Goal: Information Seeking & Learning: Learn about a topic

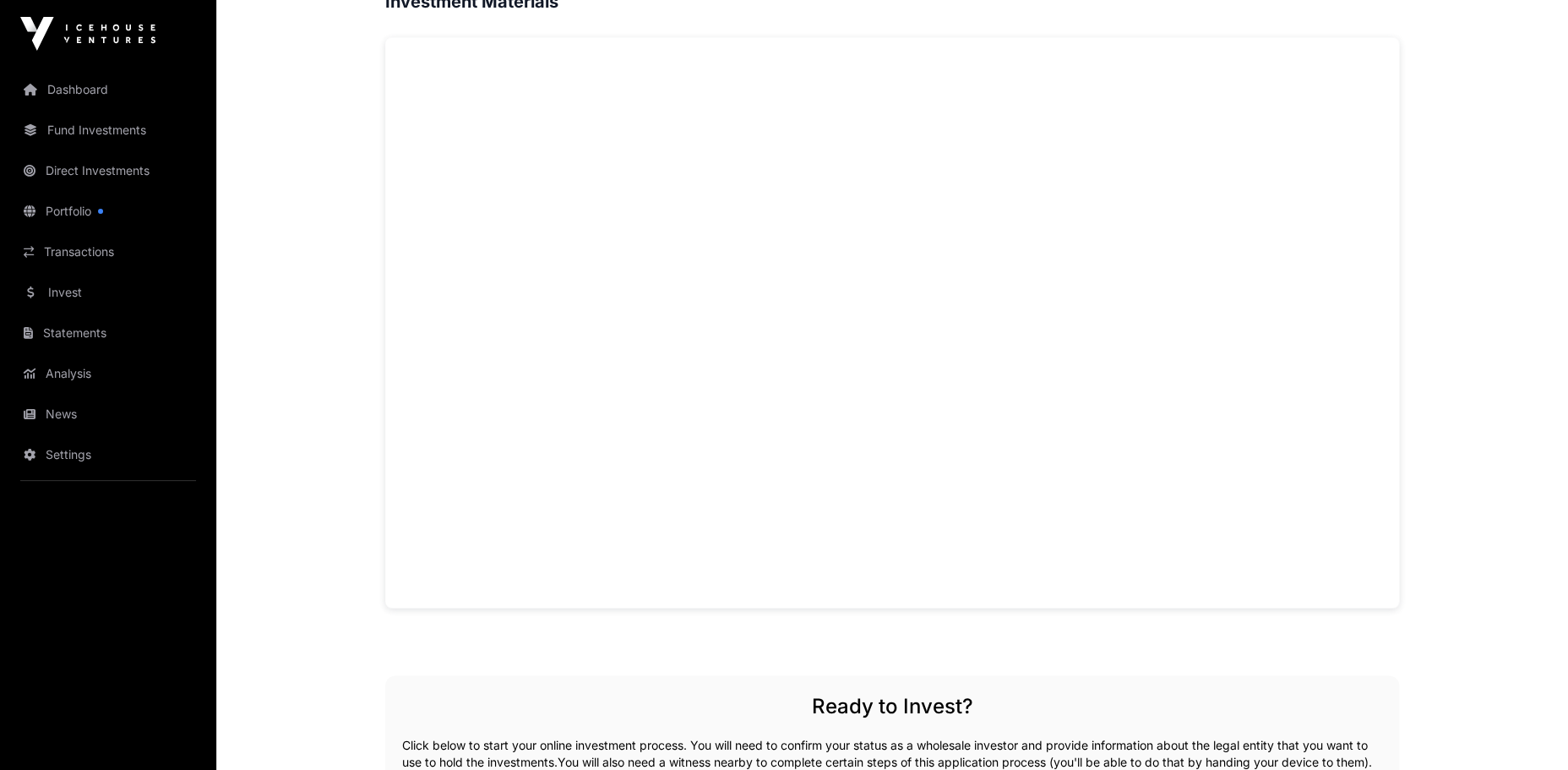
scroll to position [1187, 0]
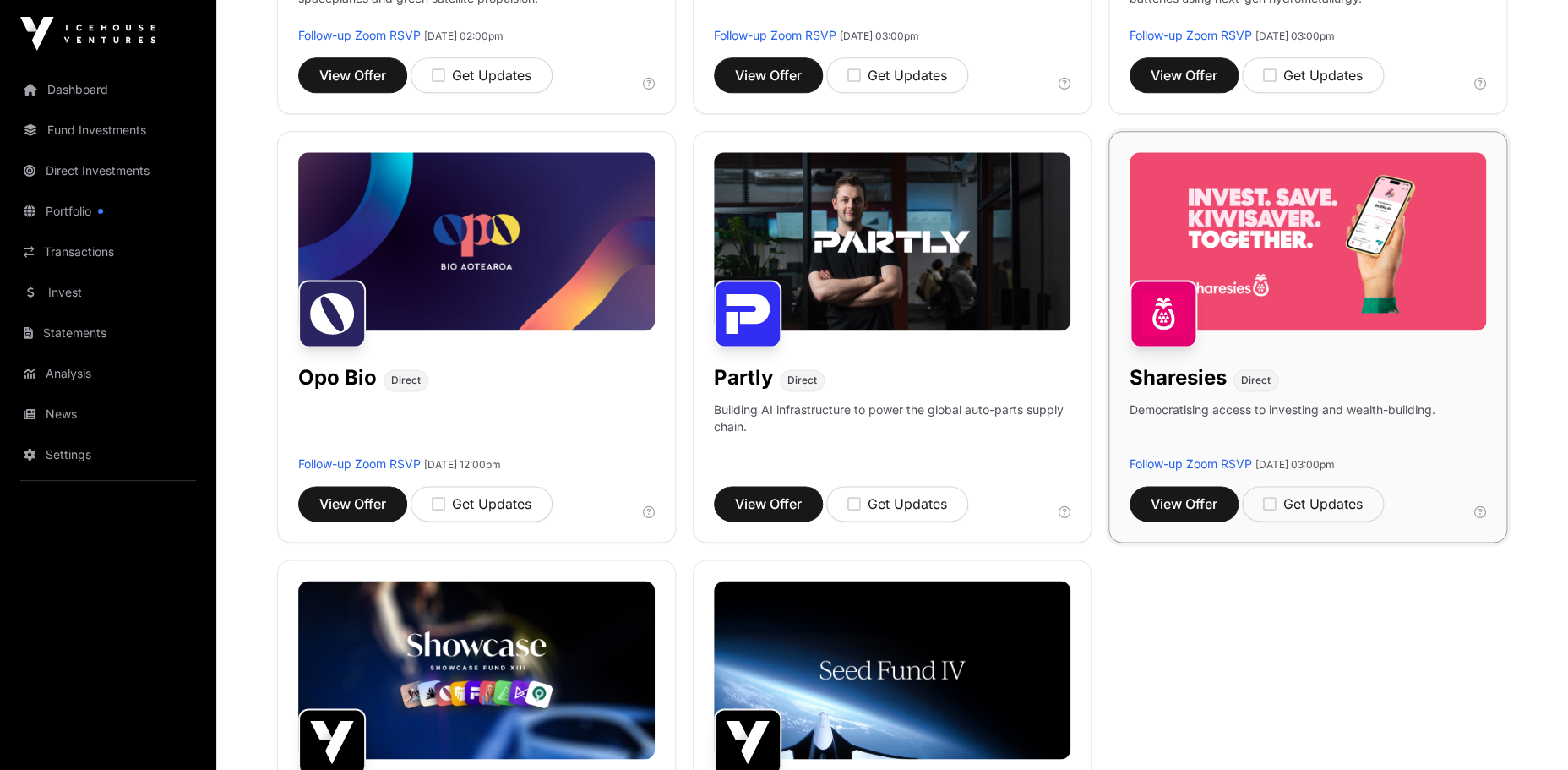
scroll to position [989, 0]
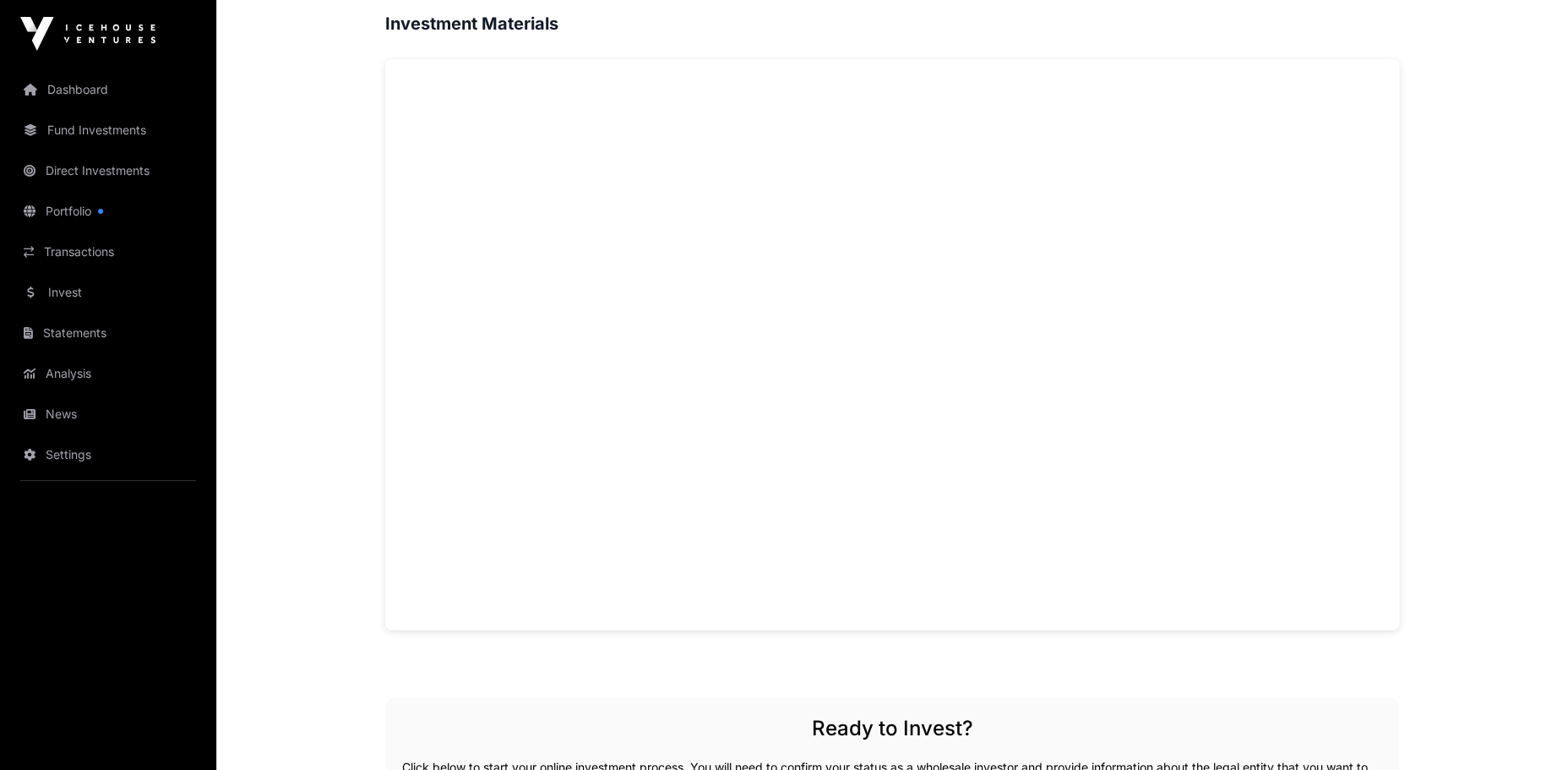
scroll to position [1218, 0]
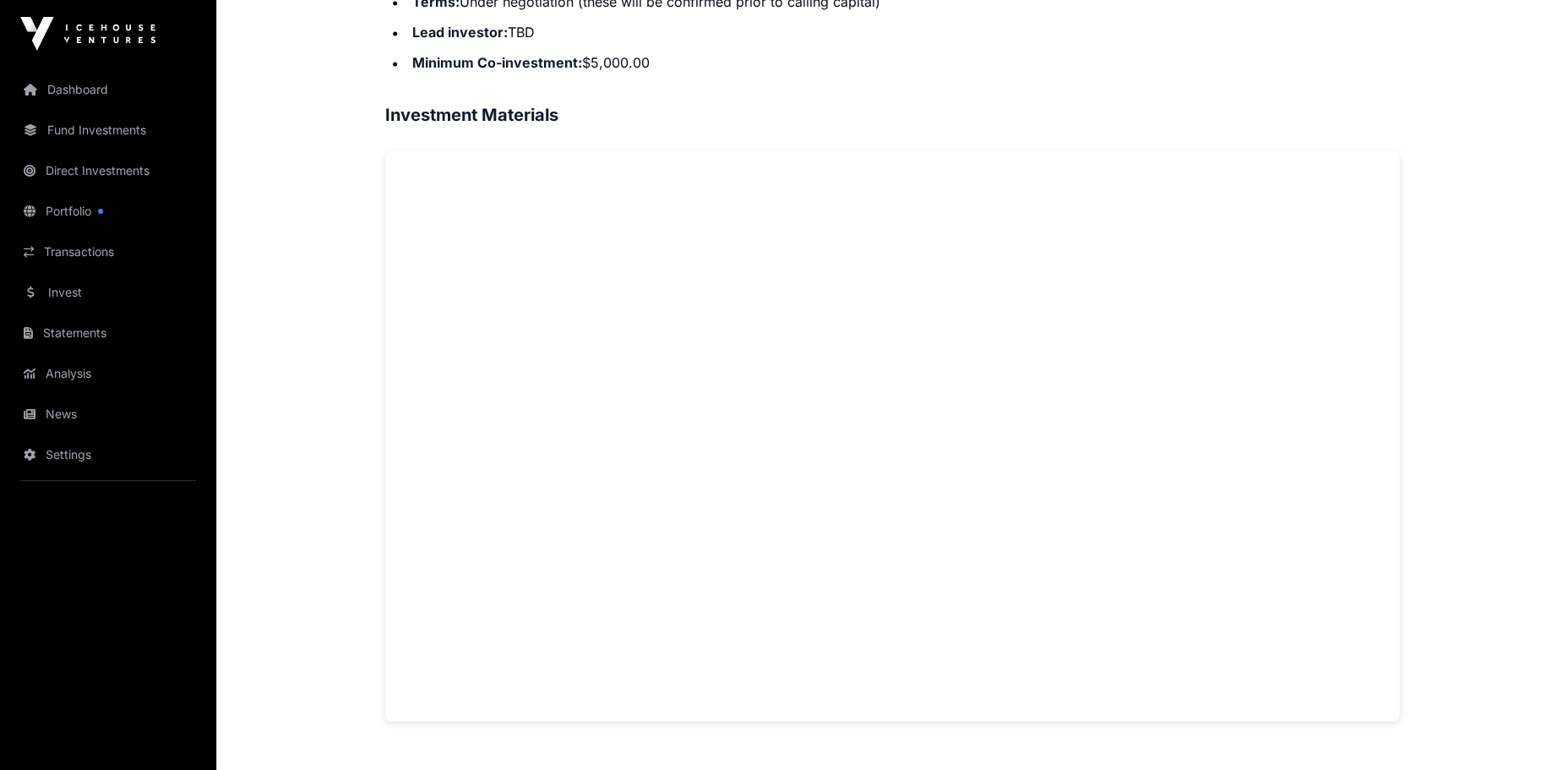
scroll to position [1203, 0]
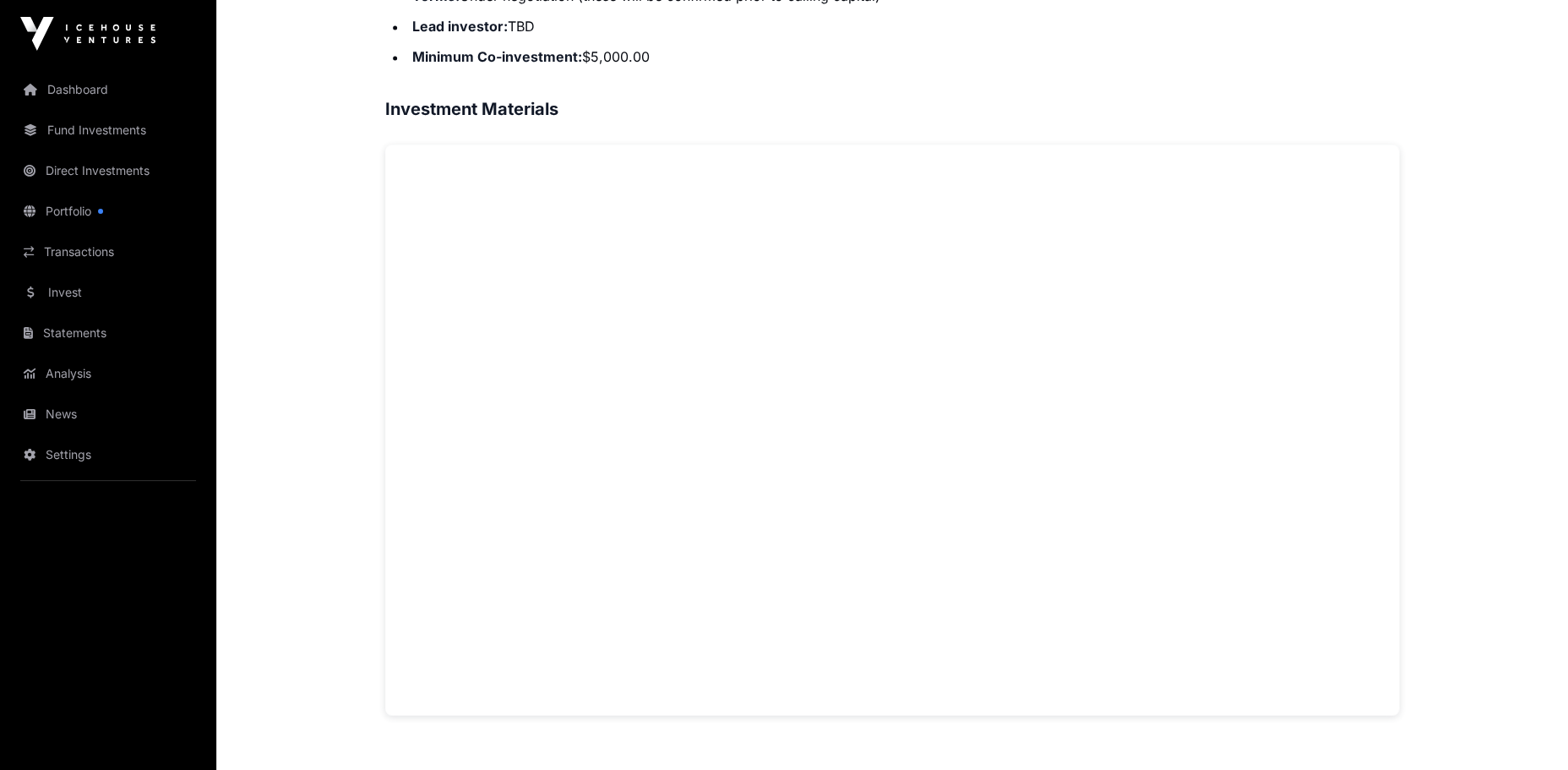
click at [325, 711] on main "Showcase 2025 [PERSON_NAME] Aerospace Open [PERSON_NAME] Aerospace Direct Reinv…" at bounding box center [892, 287] width 1352 height 2845
click at [565, 734] on div "Overview: [PERSON_NAME] Aerospace, founded in [DATE], is a space transportation…" at bounding box center [892, 558] width 1014 height 1953
